Goal: Task Accomplishment & Management: Complete application form

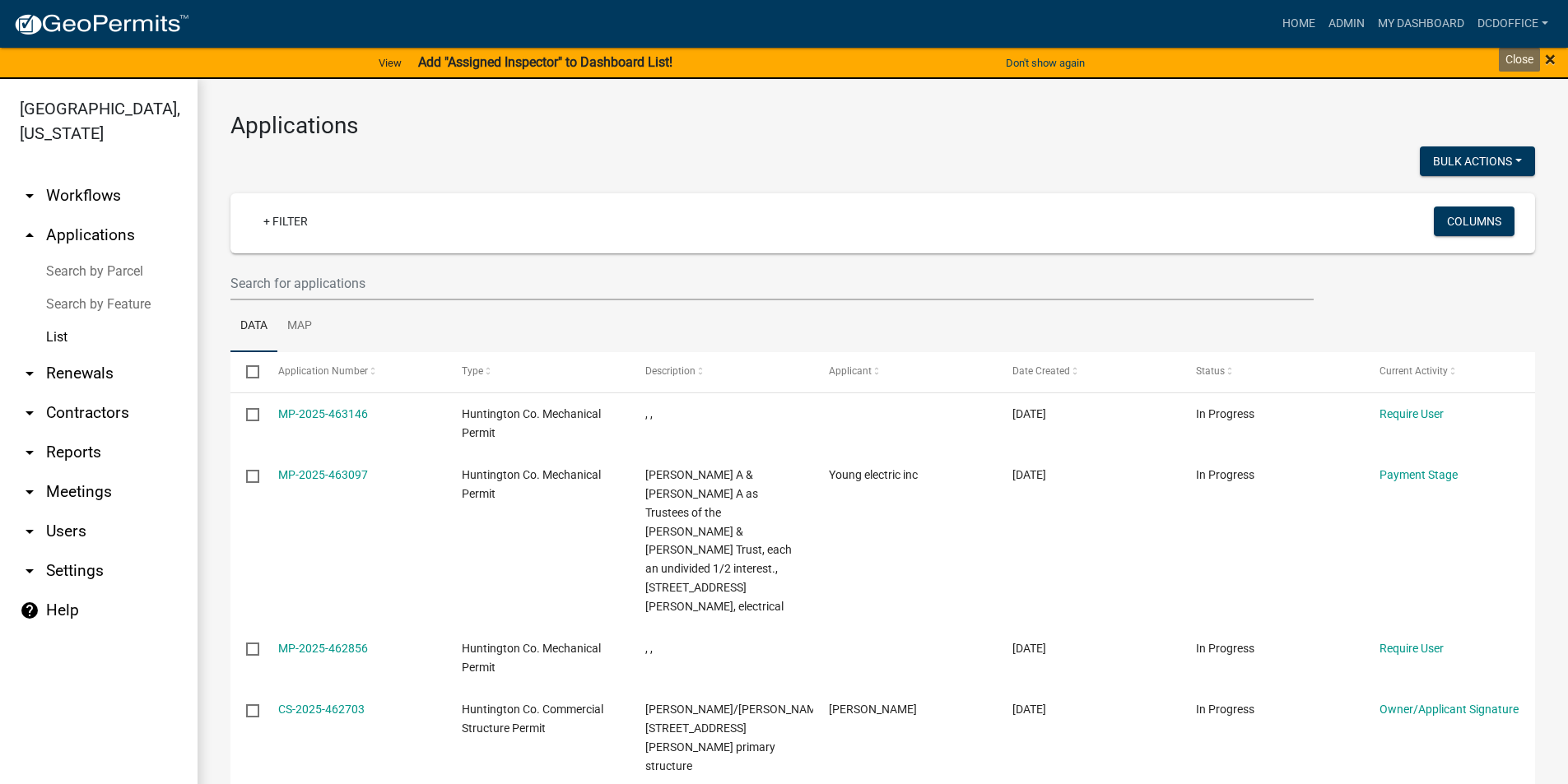
click at [1551, 62] on span "×" at bounding box center [1550, 60] width 11 height 23
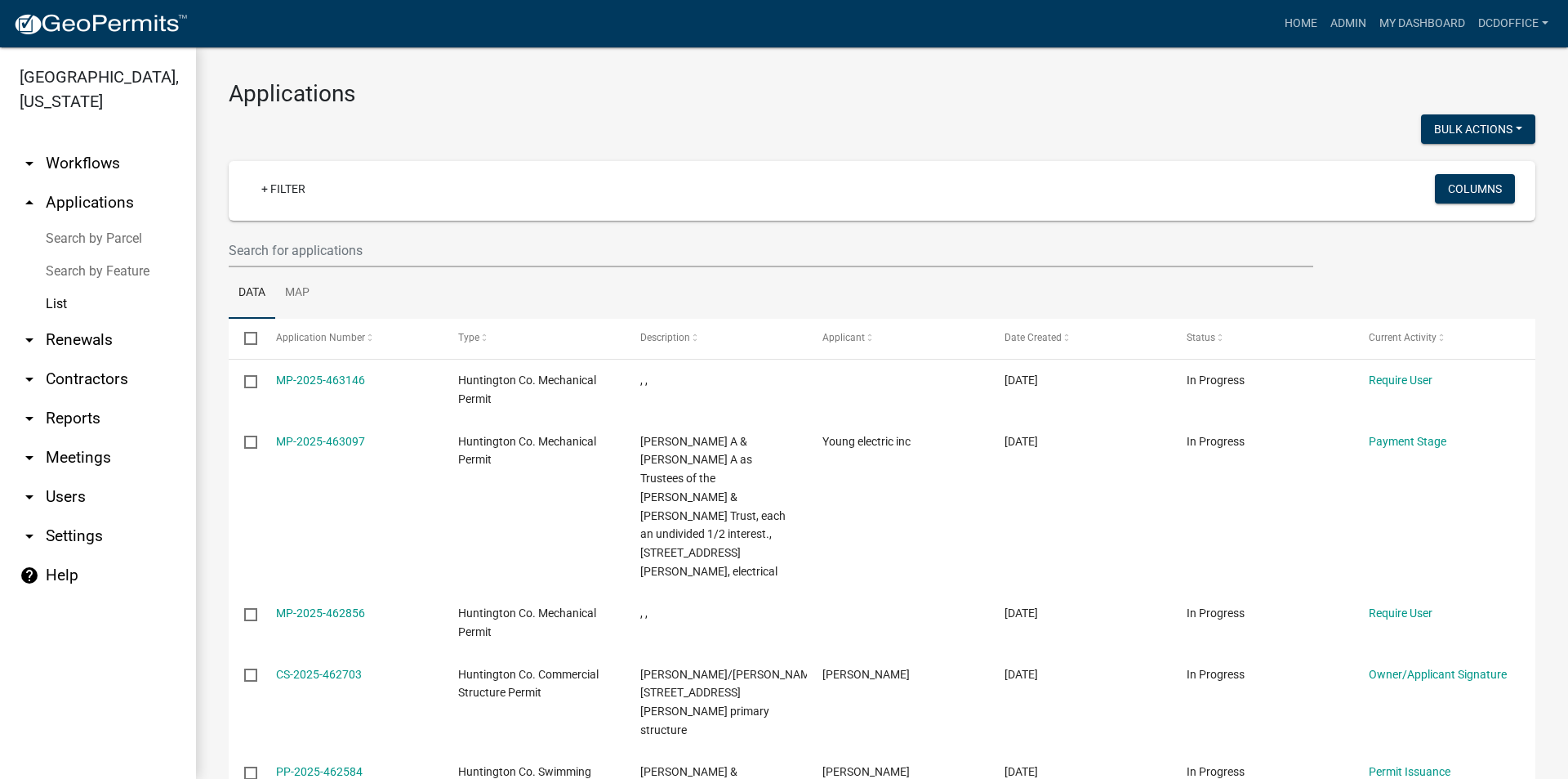
click at [72, 17] on img at bounding box center [100, 25] width 175 height 25
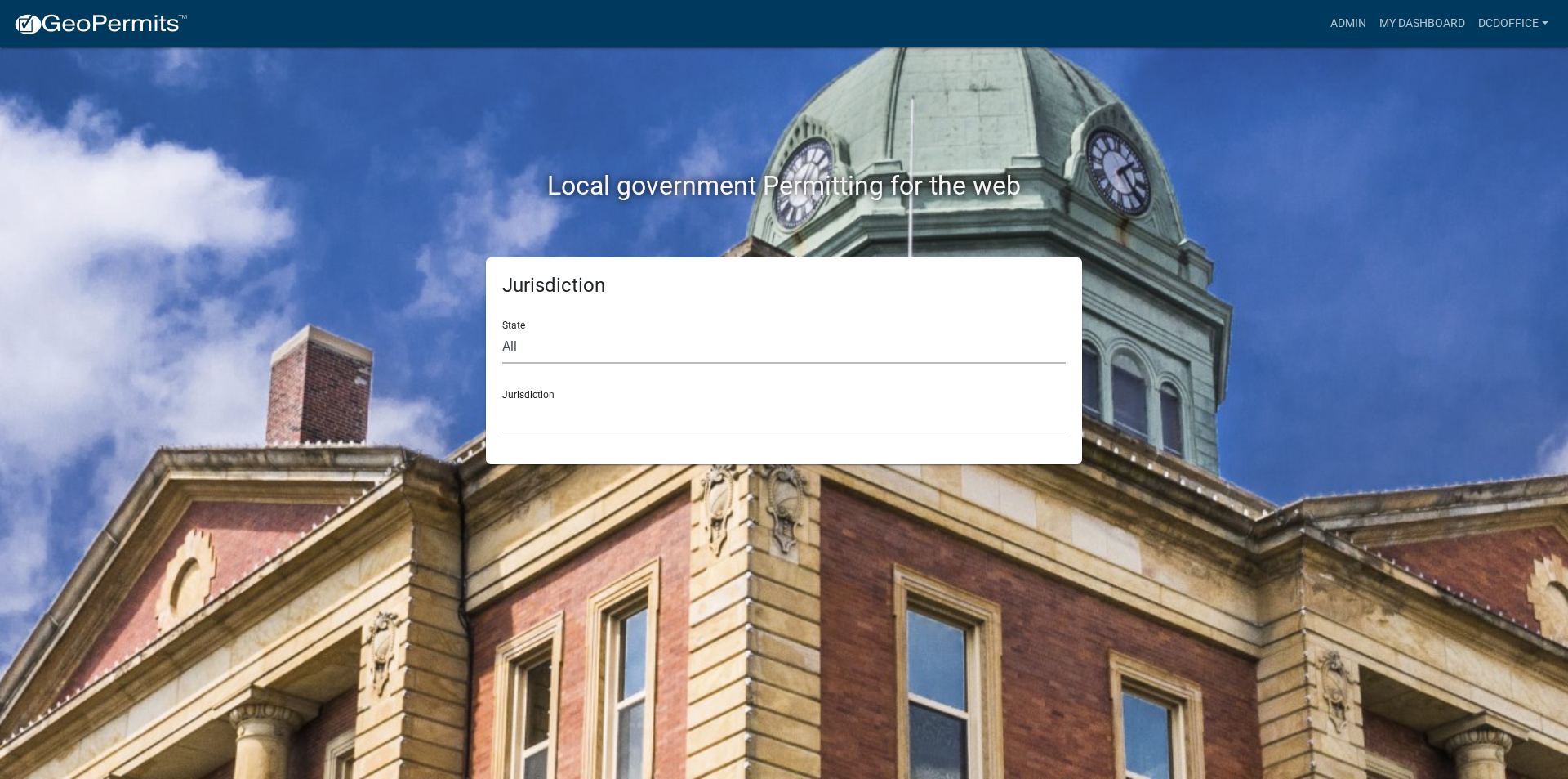
click at [516, 350] on select "All [US_STATE] [US_STATE] [US_STATE] [US_STATE] [US_STATE] [US_STATE] [US_STATE…" at bounding box center [784, 346] width 563 height 34
select select "[US_STATE]"
click at [502, 330] on select "All [US_STATE] [US_STATE] [US_STATE] [US_STATE] [US_STATE] [US_STATE] [US_STATE…" at bounding box center [784, 346] width 563 height 34
click at [548, 406] on select "City of [GEOGRAPHIC_DATA], [US_STATE] City of [GEOGRAPHIC_DATA], [US_STATE] Cit…" at bounding box center [784, 416] width 563 height 34
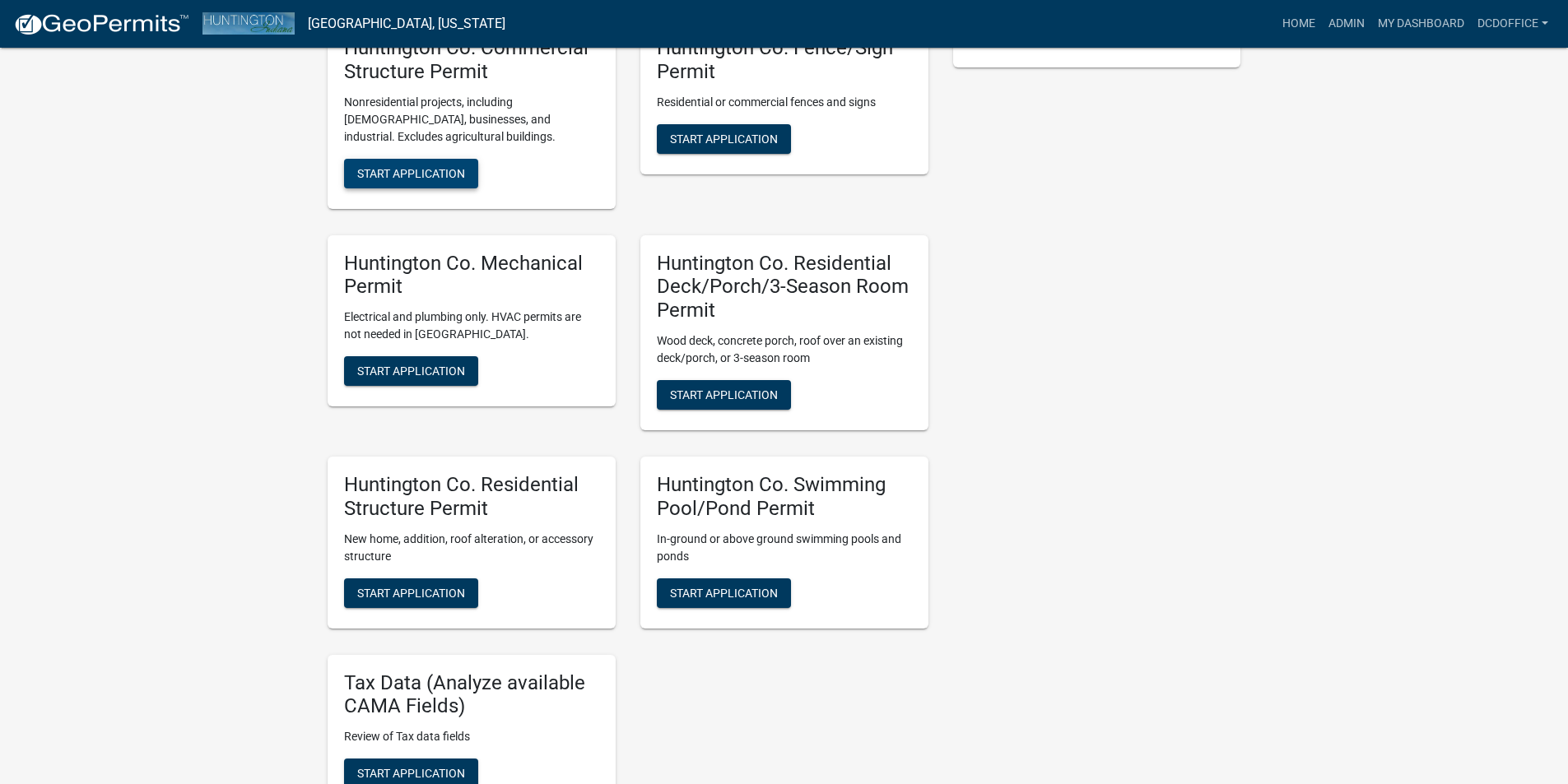
scroll to position [493, 0]
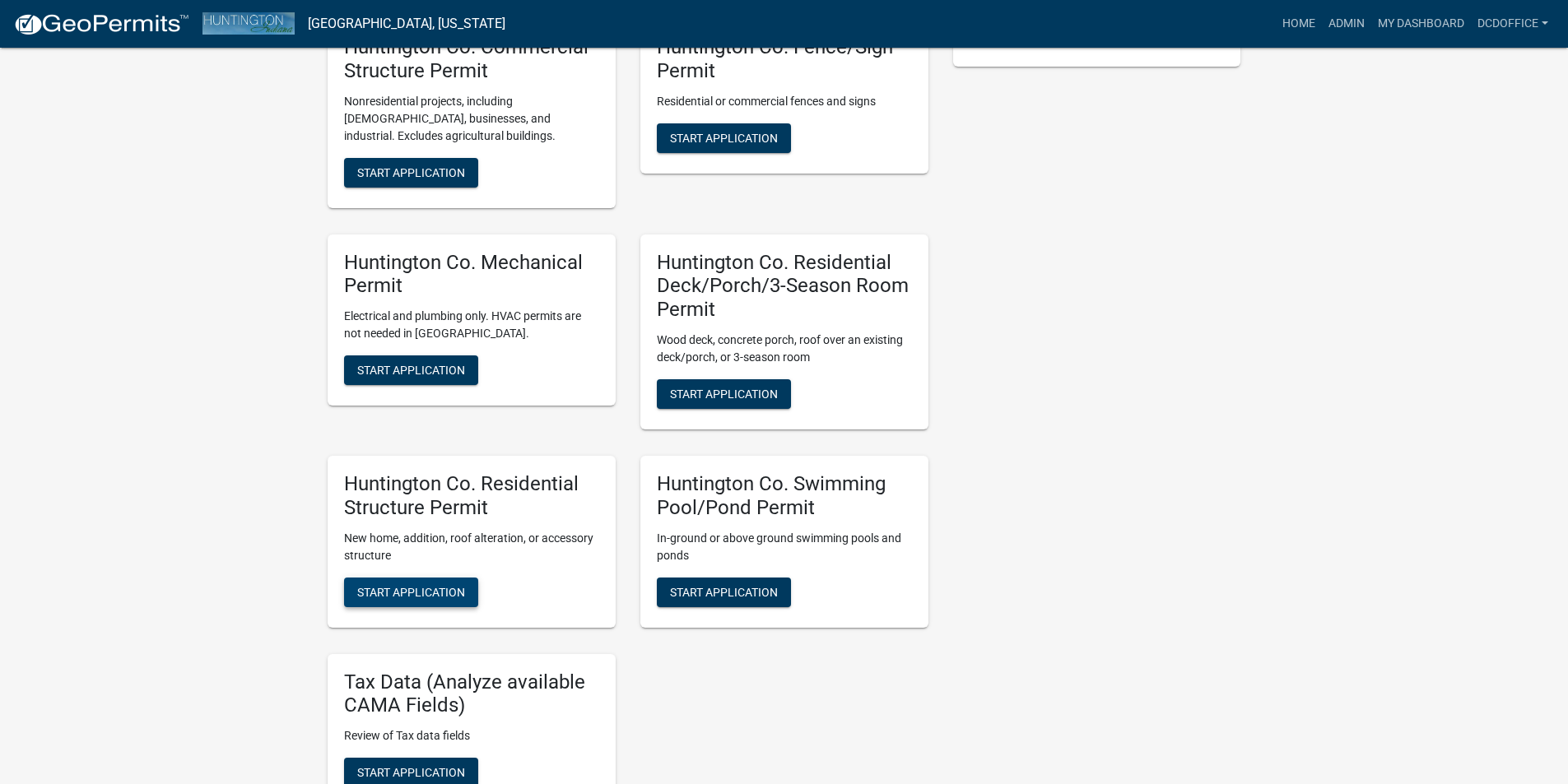
click at [394, 584] on span "Start Application" at bounding box center [411, 591] width 108 height 13
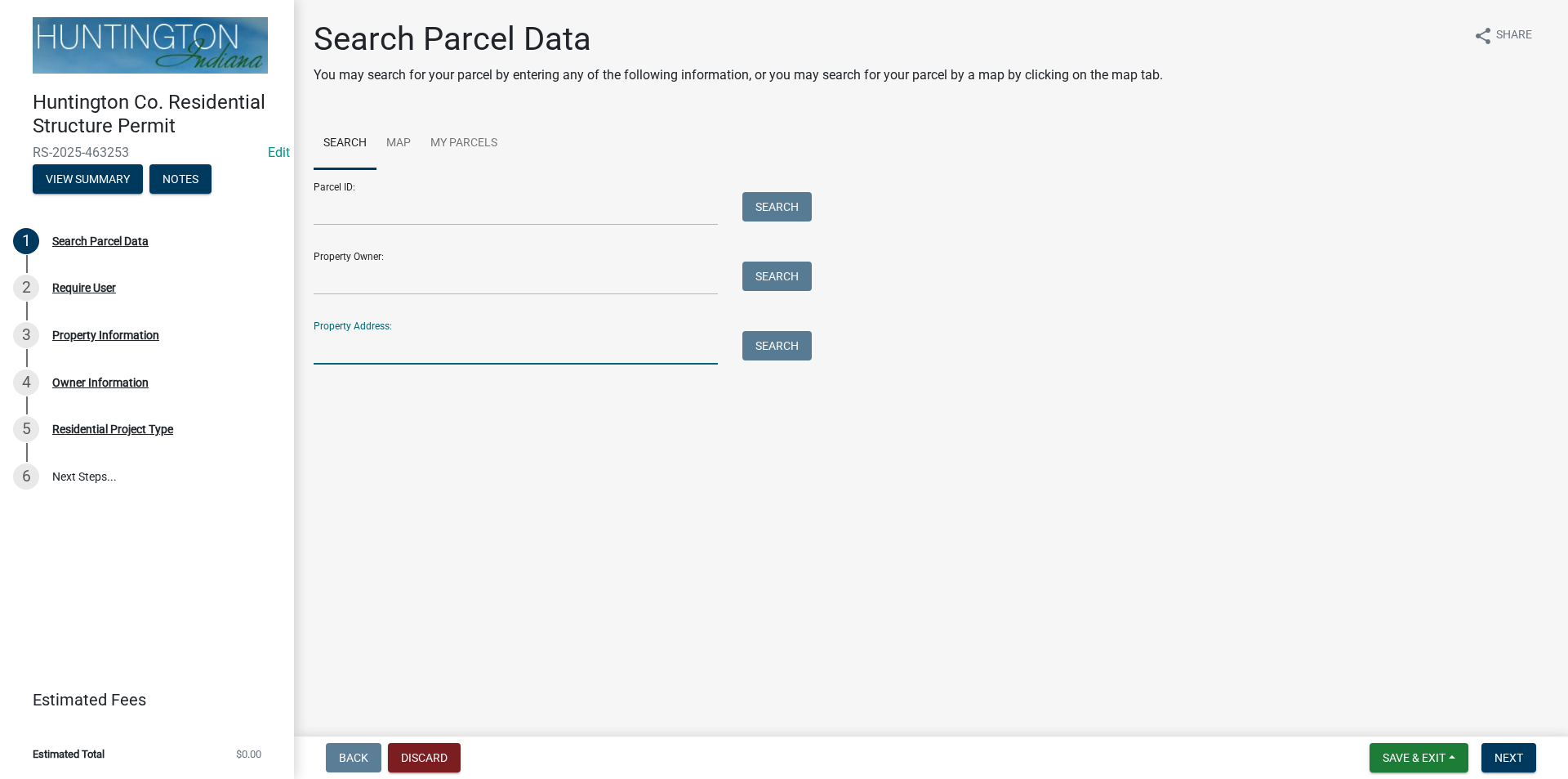
click at [356, 353] on input "Property Address:" at bounding box center [516, 347] width 405 height 34
type input "2300"
click at [775, 352] on button "Search" at bounding box center [777, 345] width 69 height 30
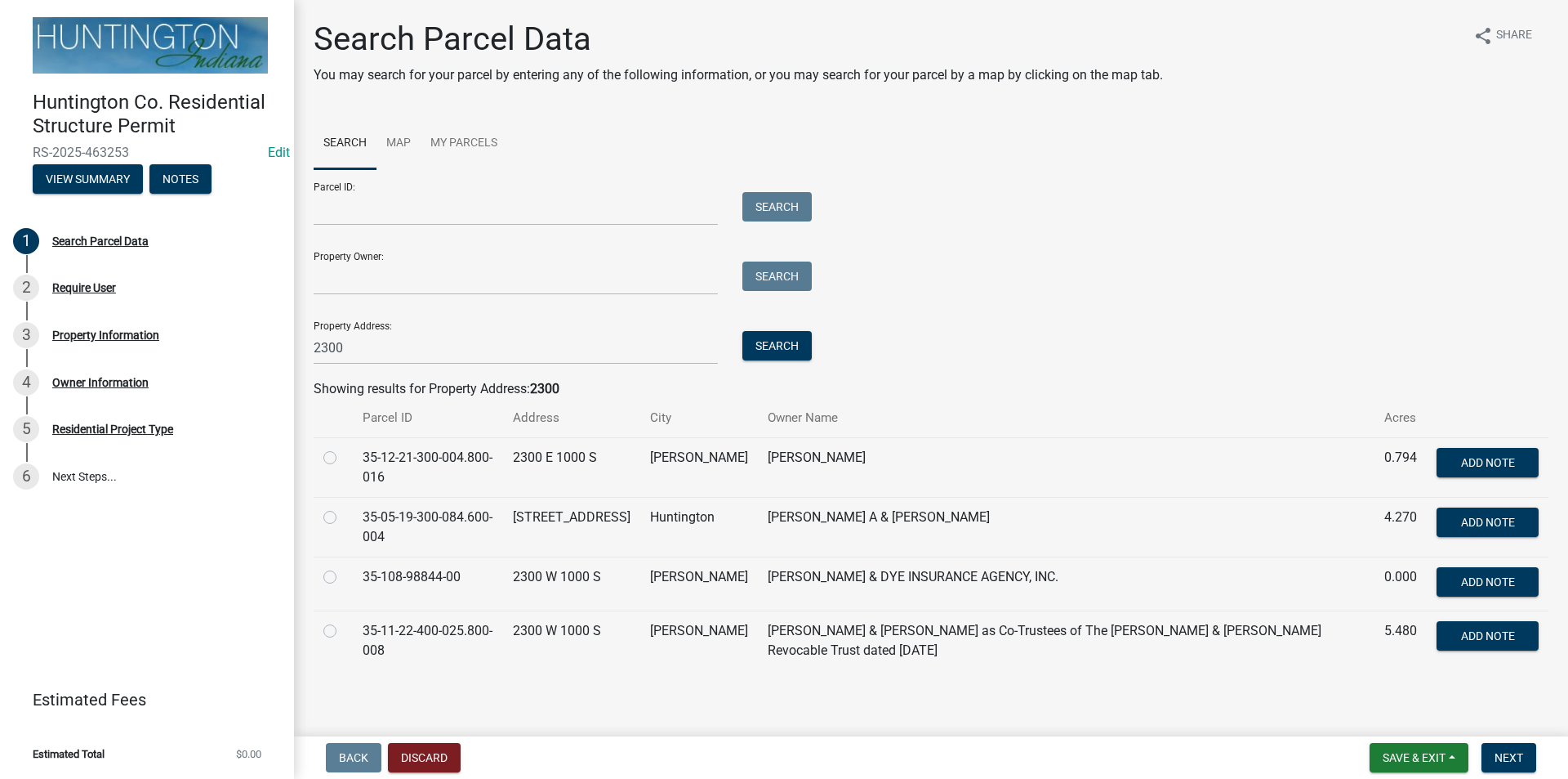
click at [343, 447] on label at bounding box center [343, 447] width 0 height 0
click at [343, 455] on input "radio" at bounding box center [348, 452] width 11 height 11
radio input "true"
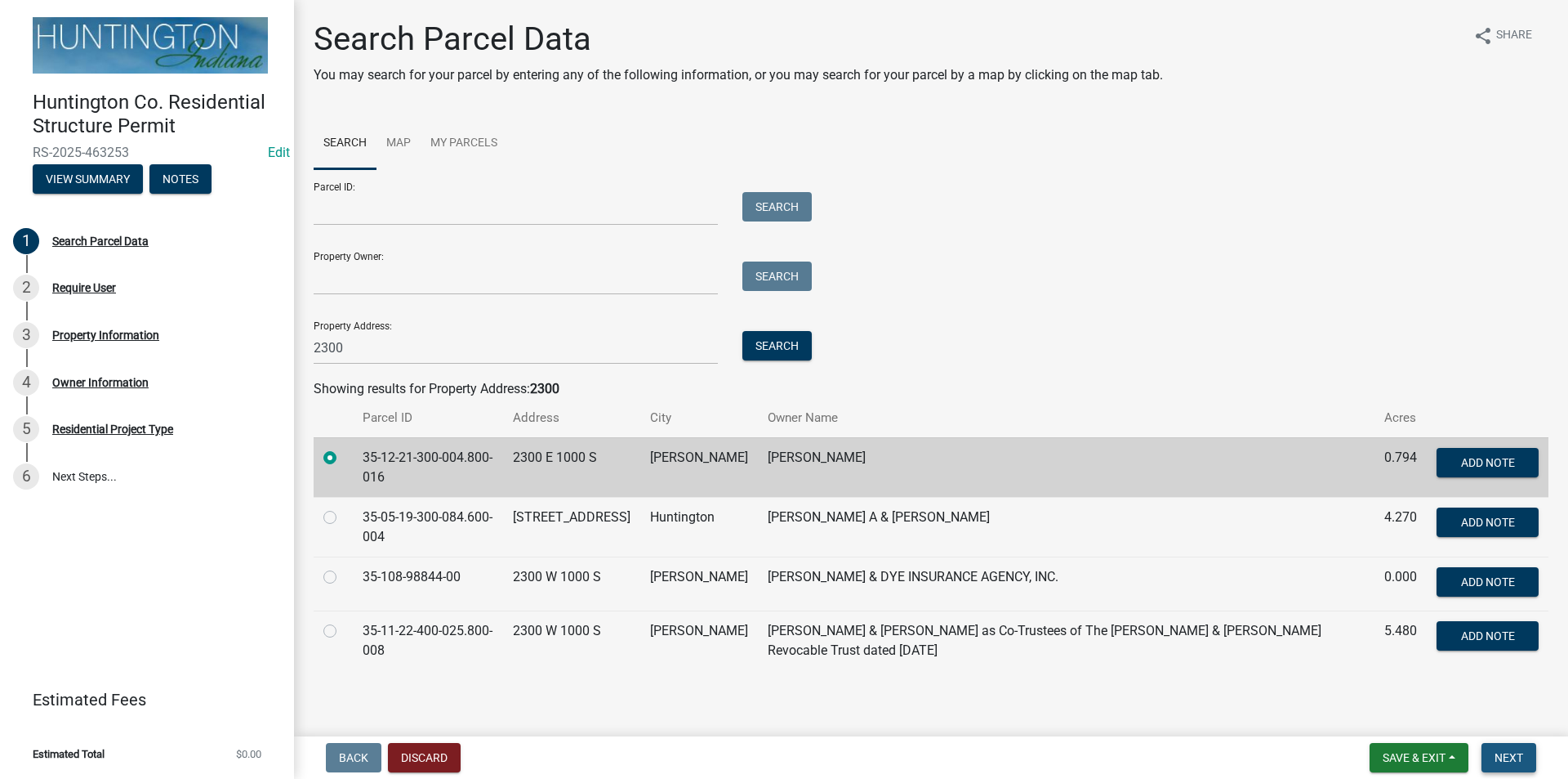
click at [1508, 757] on span "Next" at bounding box center [1509, 758] width 29 height 13
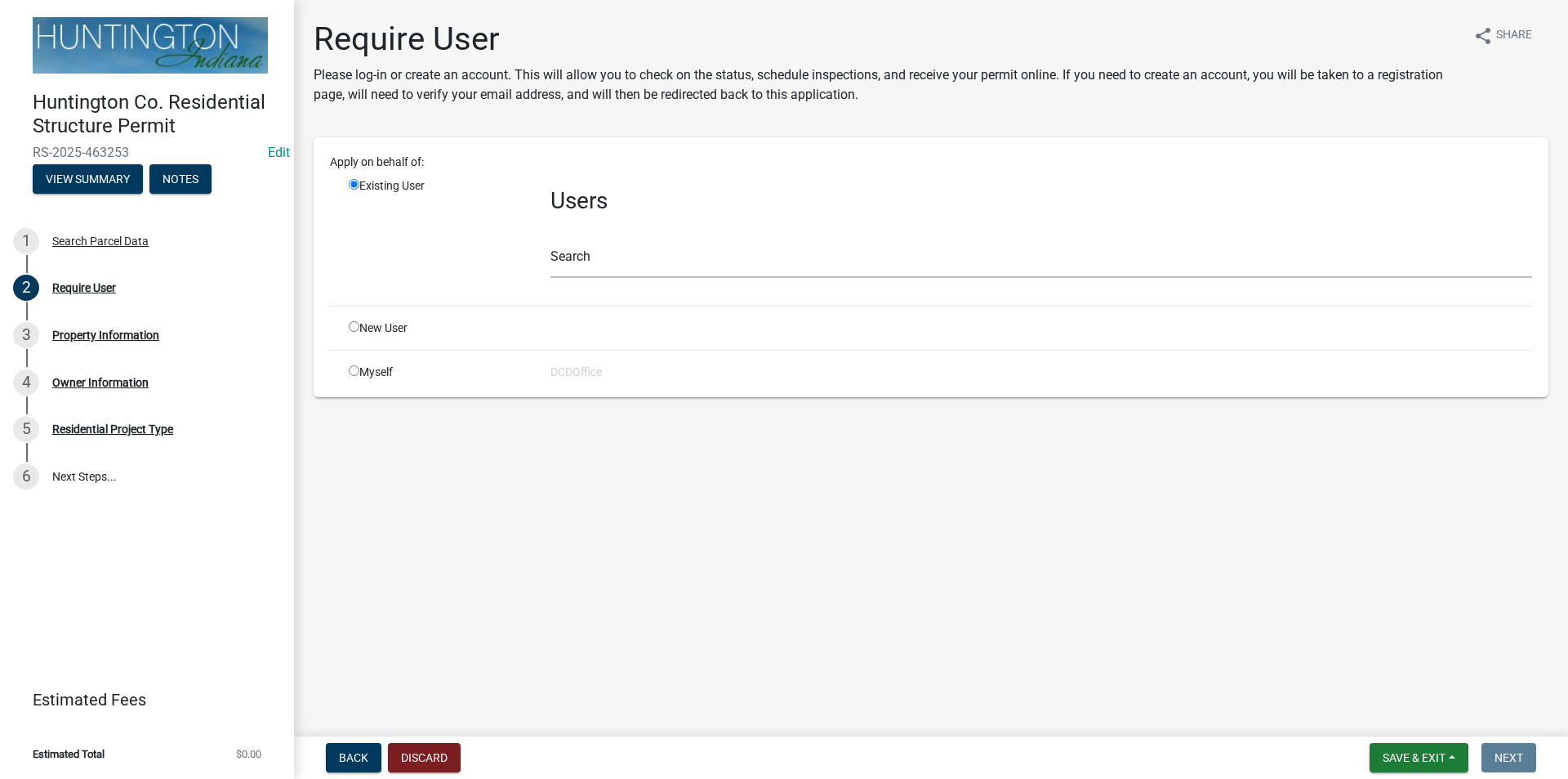
click at [349, 370] on input "radio" at bounding box center [354, 370] width 11 height 11
radio input "true"
radio input "false"
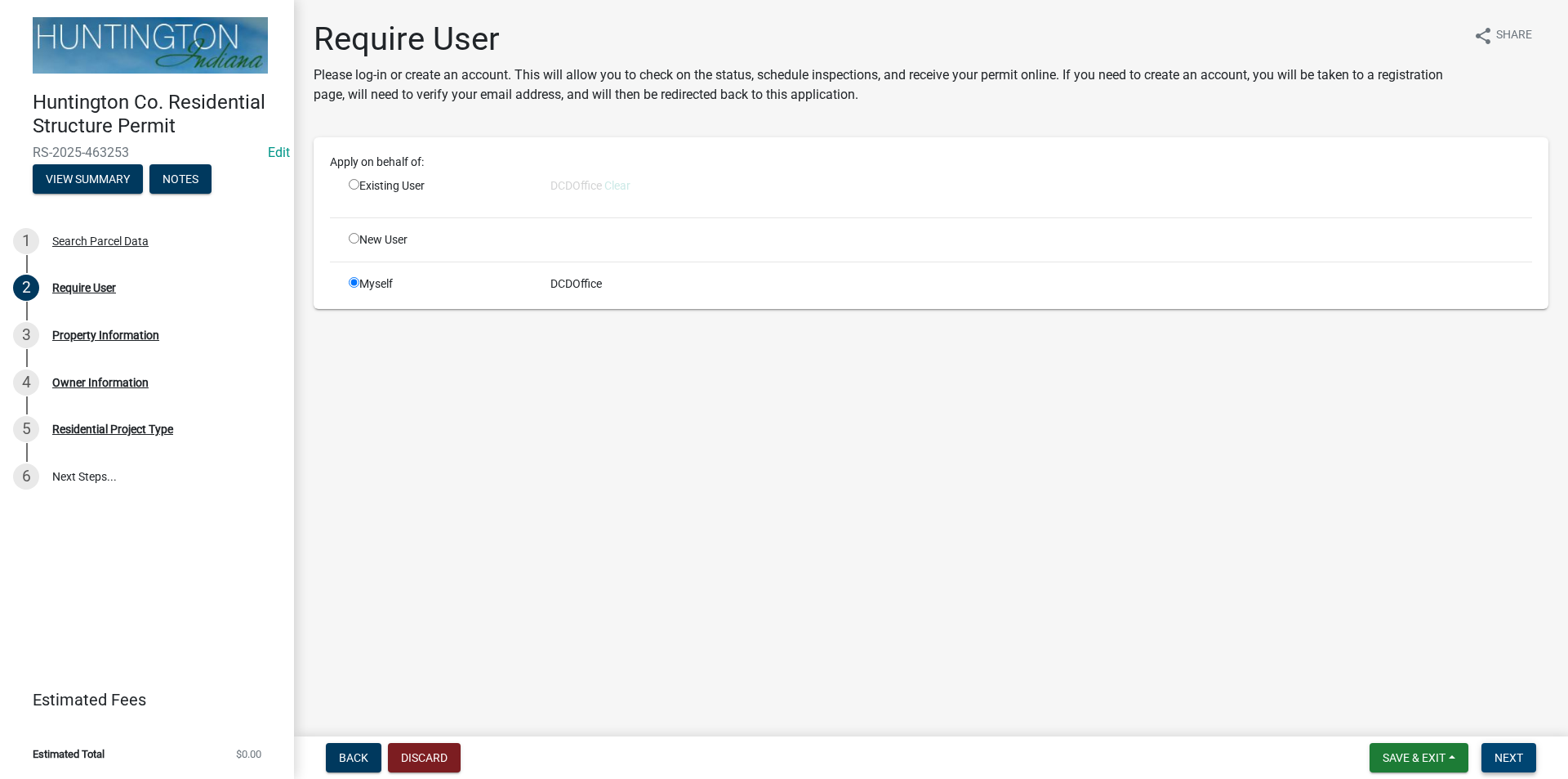
click at [1514, 764] on span "Next" at bounding box center [1509, 758] width 29 height 13
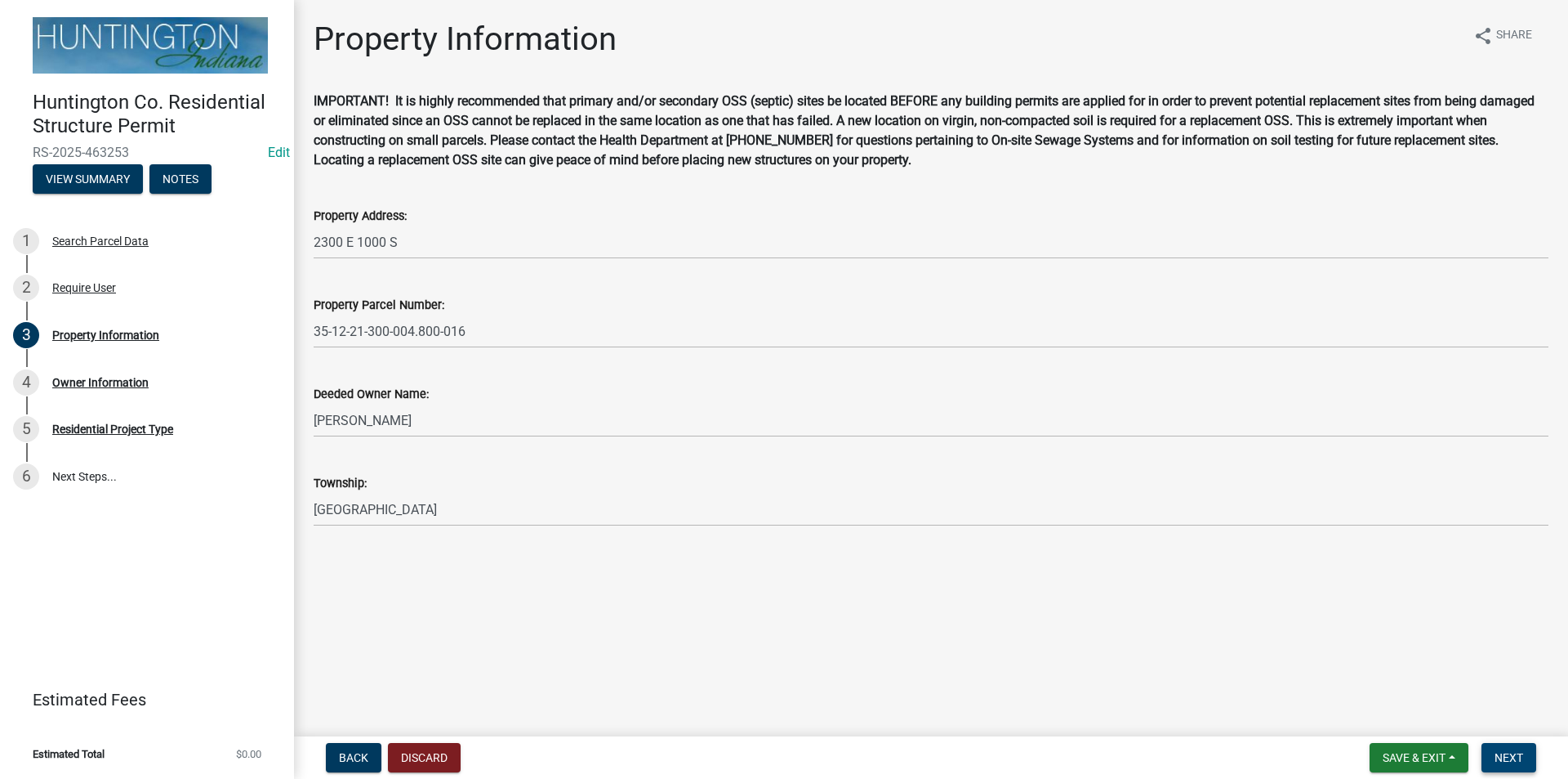
click at [1524, 753] on span "Next" at bounding box center [1509, 758] width 29 height 13
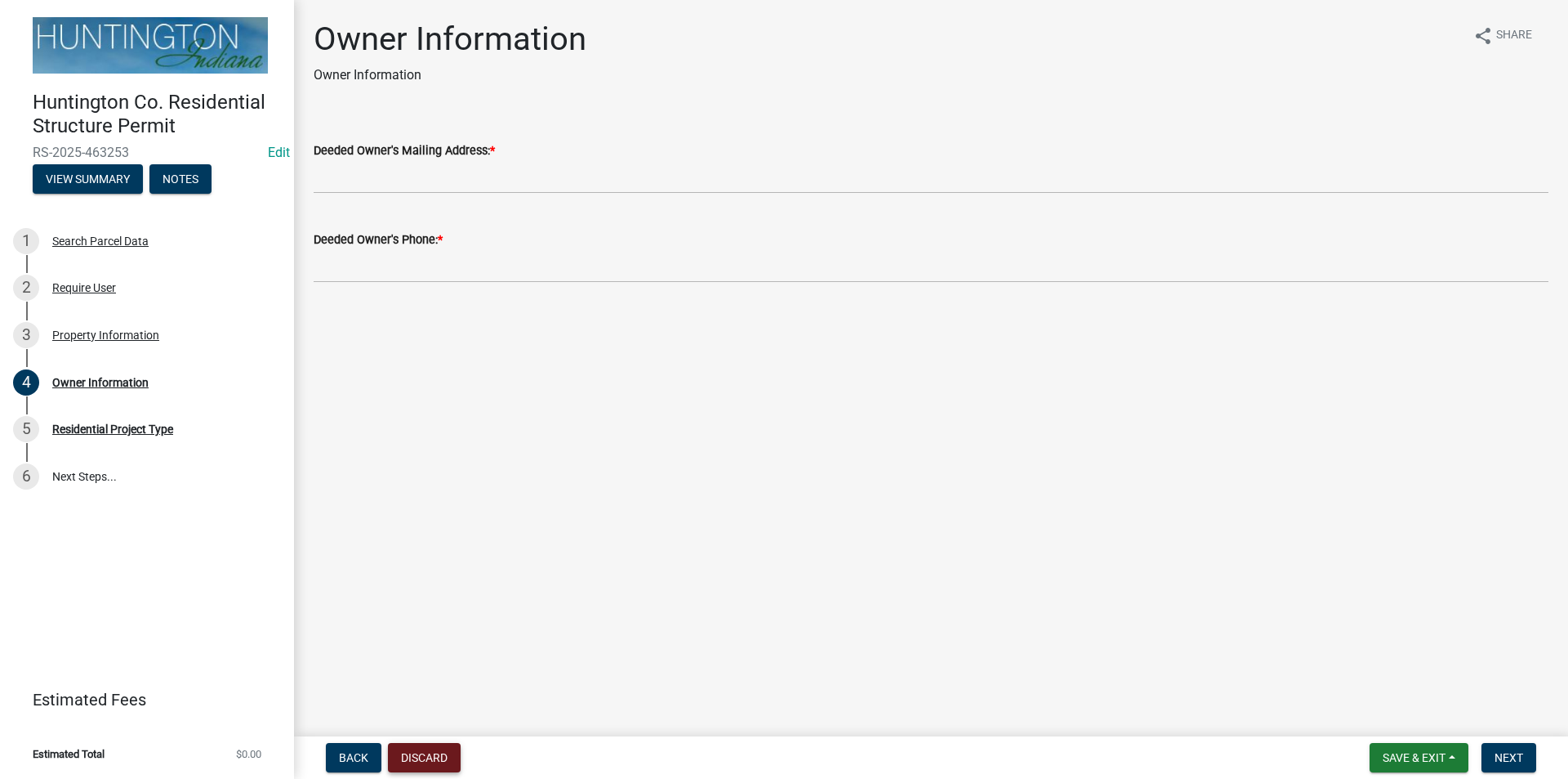
click at [427, 752] on button "Discard" at bounding box center [424, 758] width 72 height 30
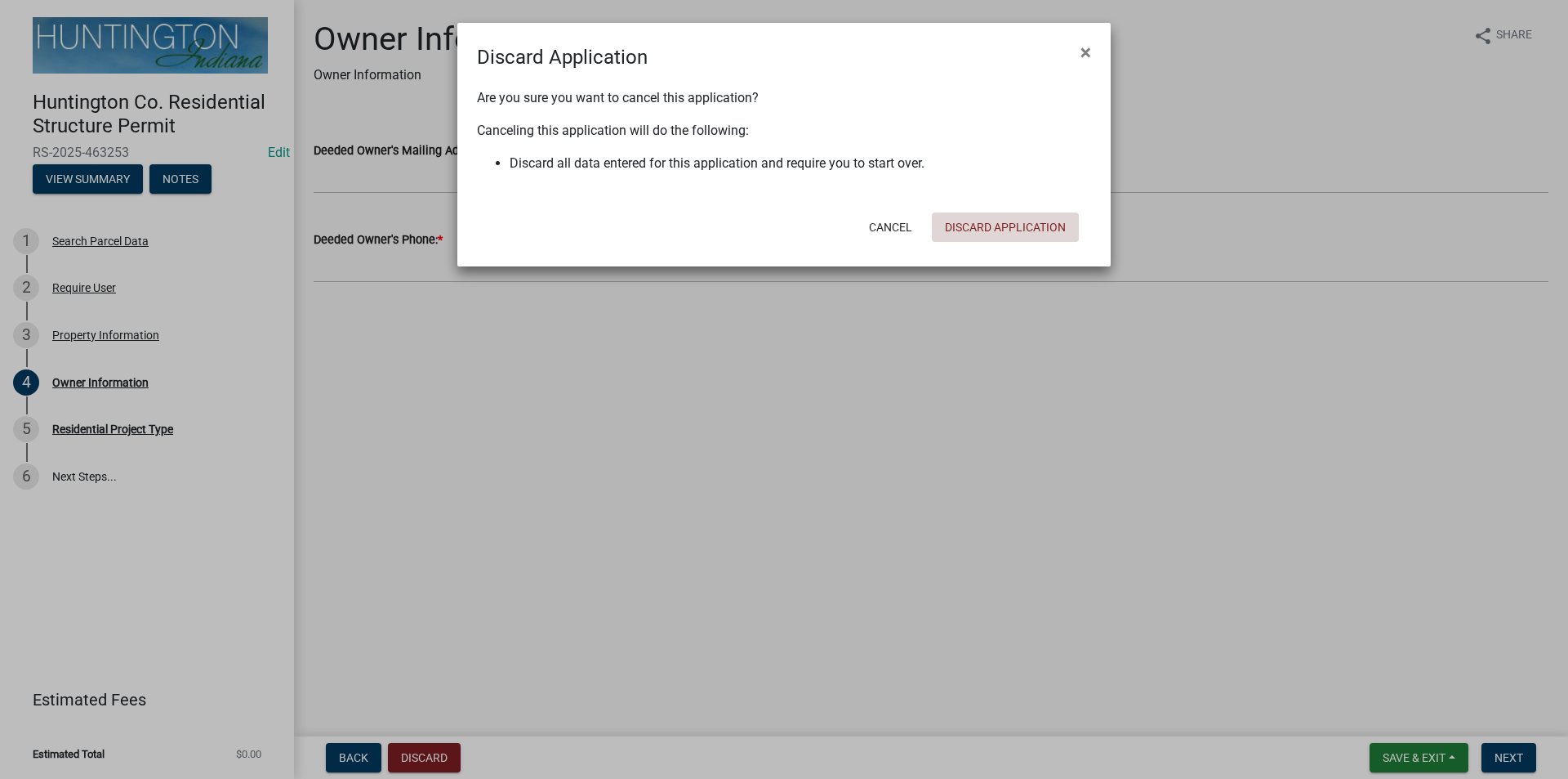
click at [975, 234] on button "Discard Application" at bounding box center [1006, 227] width 147 height 30
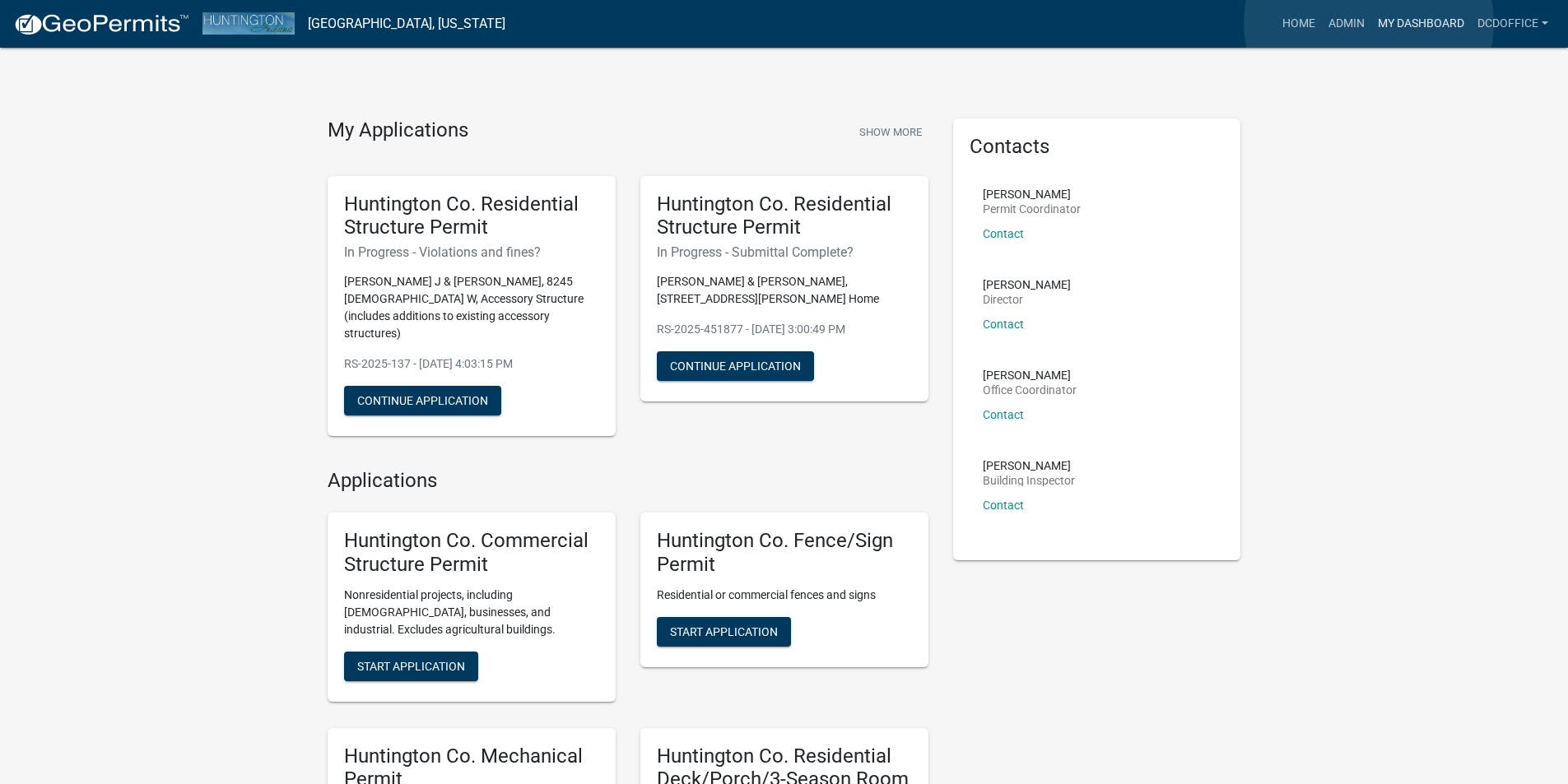
click at [1371, 23] on link "My Dashboard" at bounding box center [1421, 24] width 99 height 31
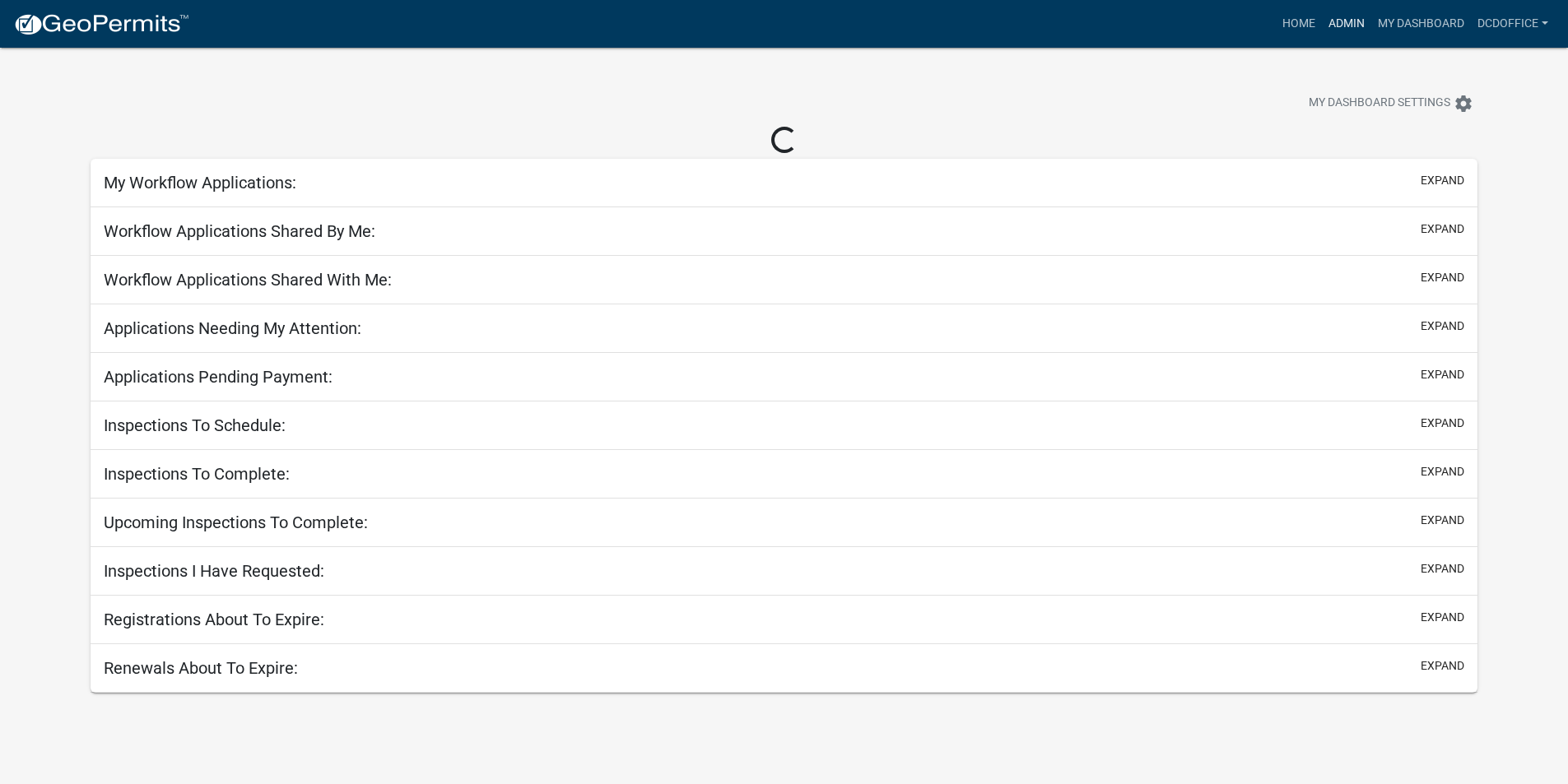
click at [1344, 24] on link "Admin" at bounding box center [1346, 24] width 50 height 31
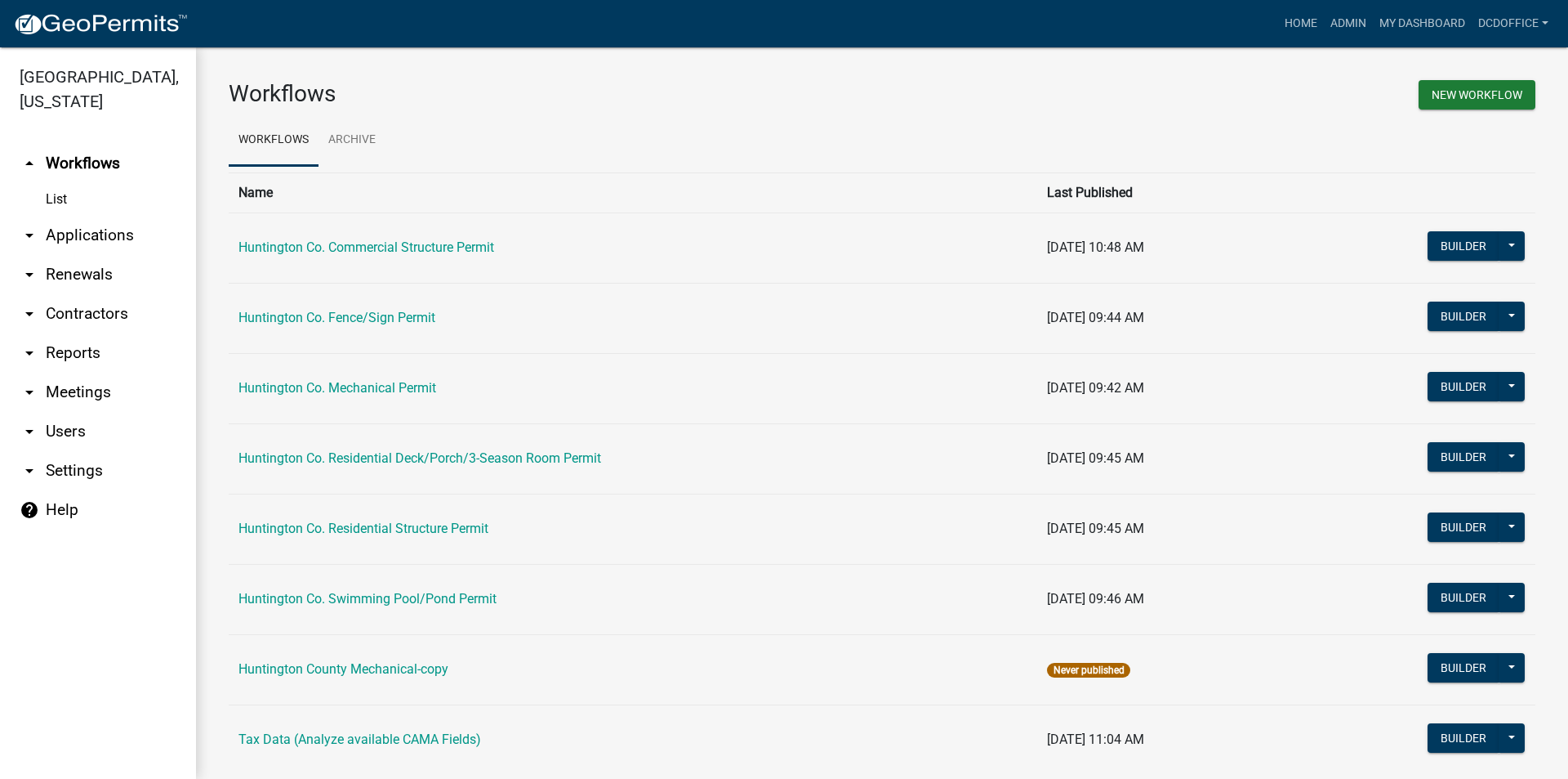
click at [67, 244] on link "arrow_drop_down Applications" at bounding box center [98, 235] width 196 height 39
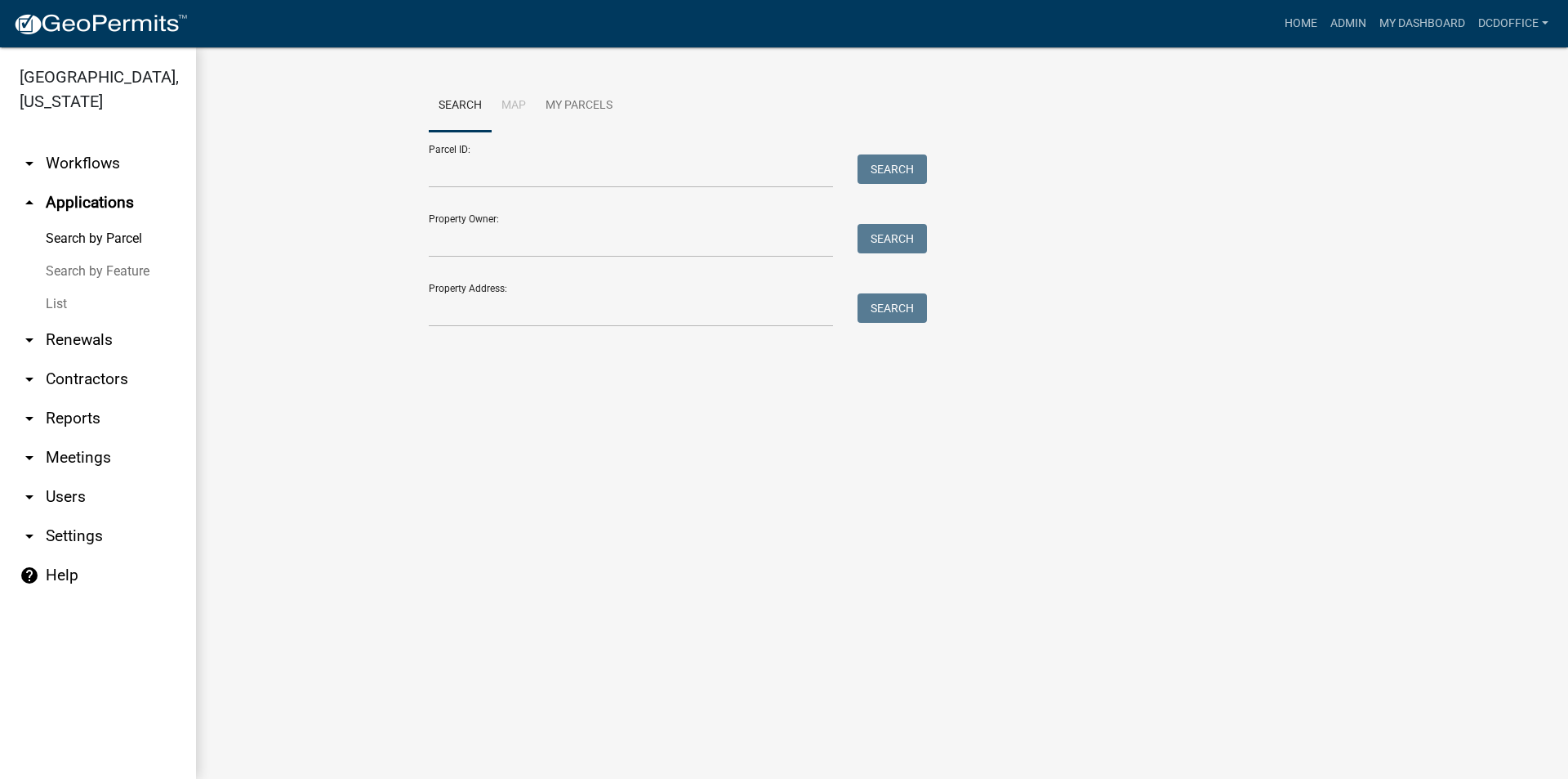
click at [53, 300] on link "List" at bounding box center [98, 304] width 196 height 33
